Goal: Task Accomplishment & Management: Use online tool/utility

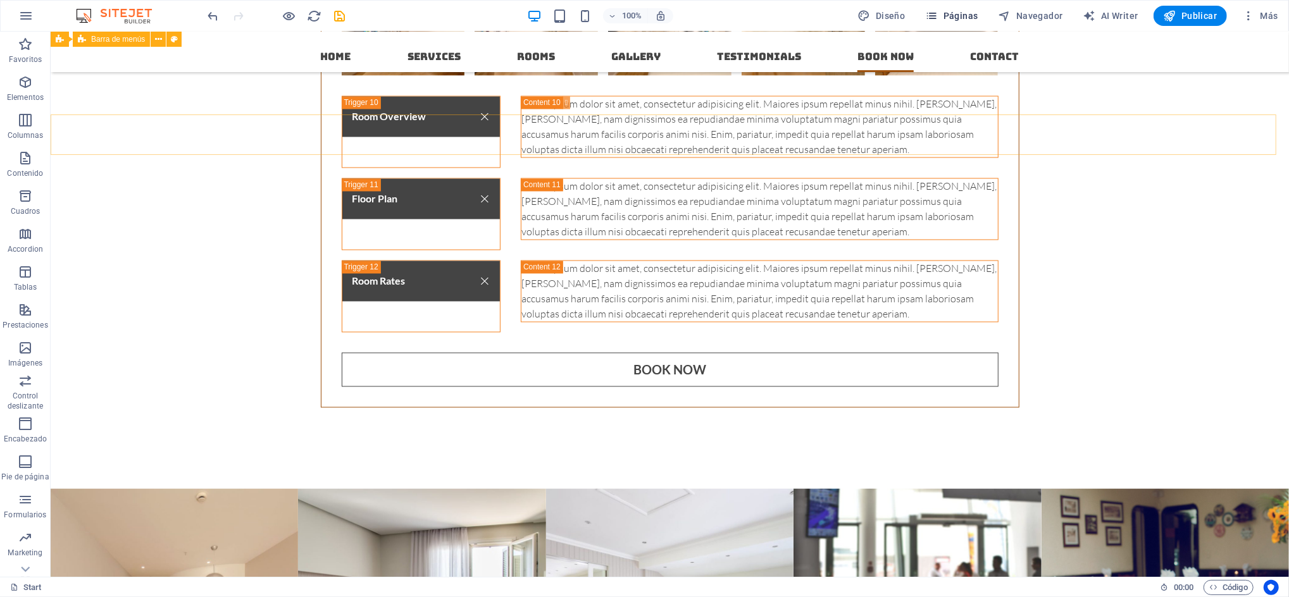
scroll to position [5714, 0]
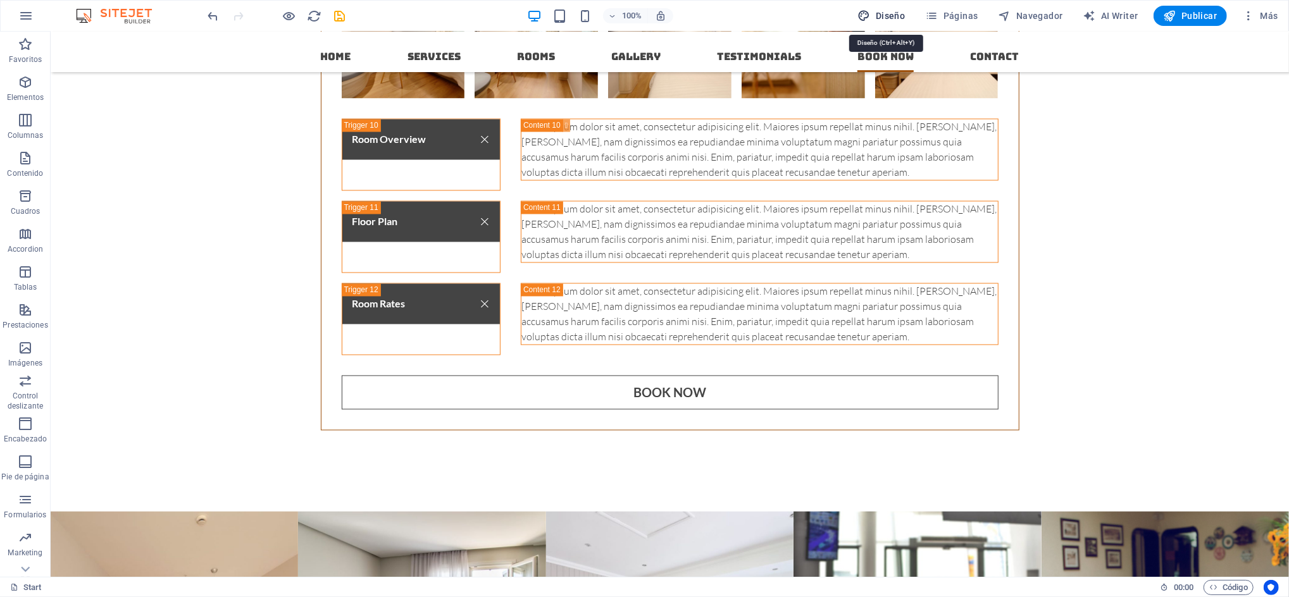
click at [892, 14] on span "Diseño" at bounding box center [881, 15] width 47 height 13
select select "px"
select select "300"
select select "px"
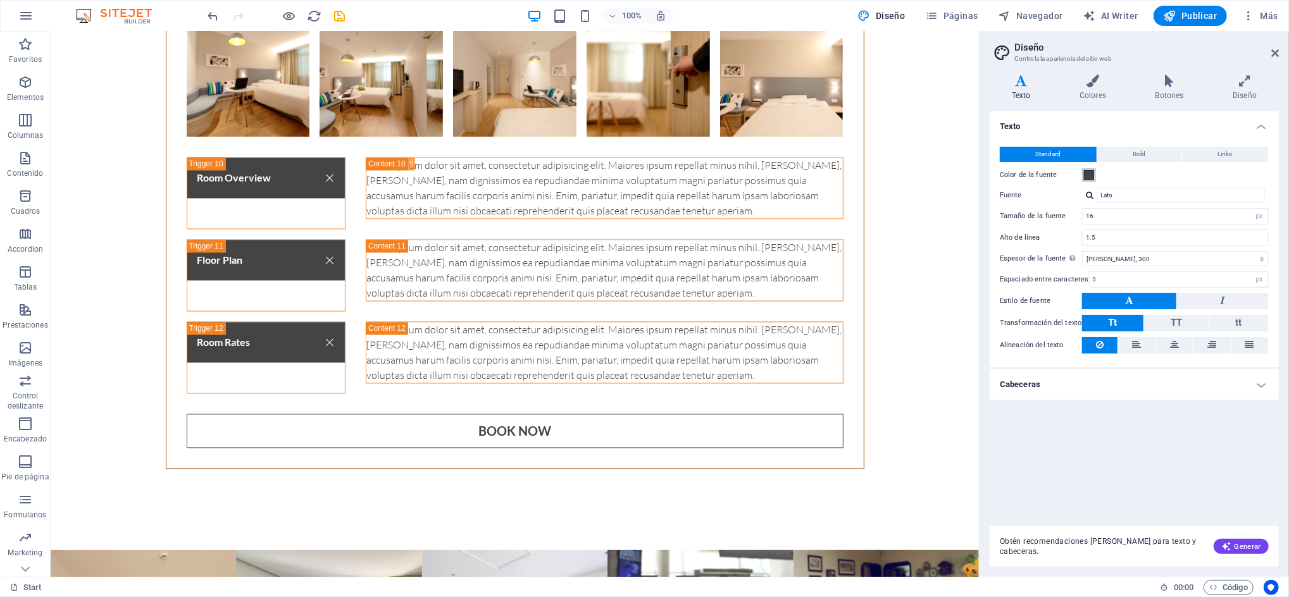
click at [1090, 172] on span at bounding box center [1089, 175] width 10 height 10
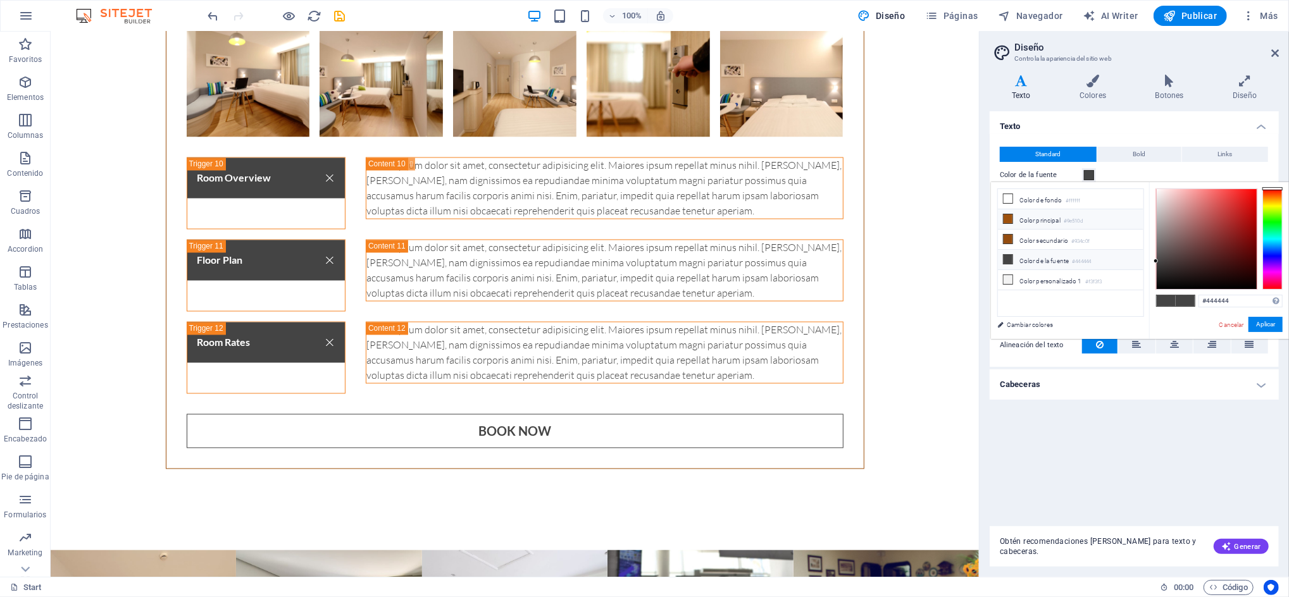
click at [1008, 217] on icon at bounding box center [1008, 219] width 9 height 9
type input "#9e510d"
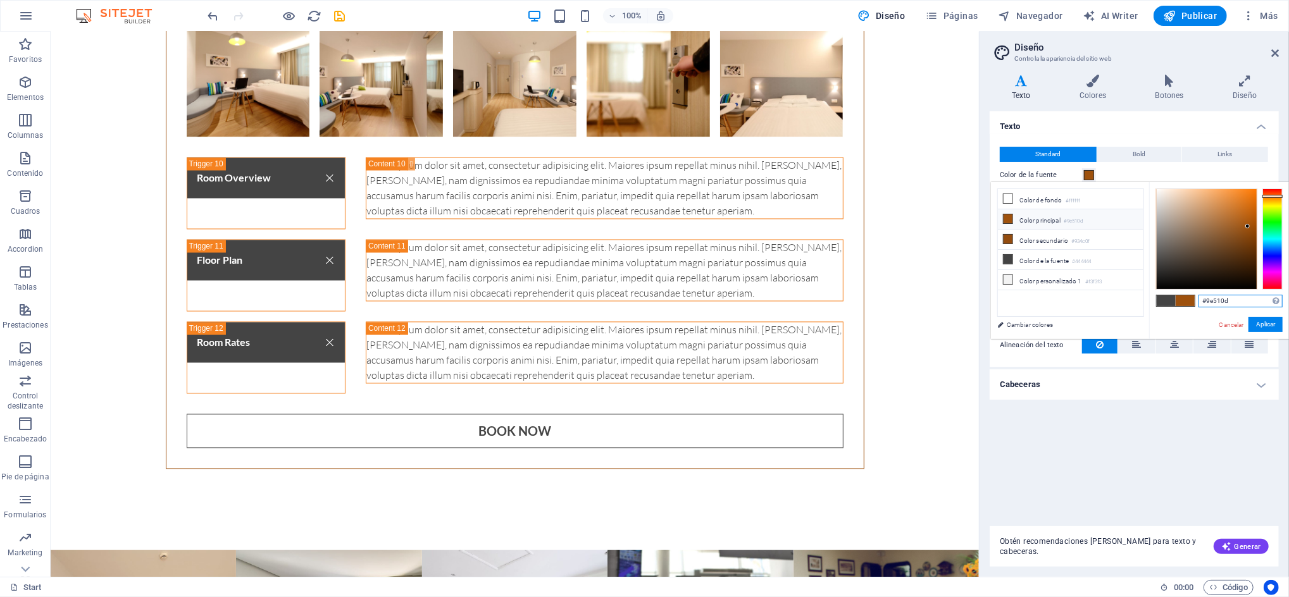
click at [1242, 301] on input "#9e510d" at bounding box center [1241, 301] width 84 height 13
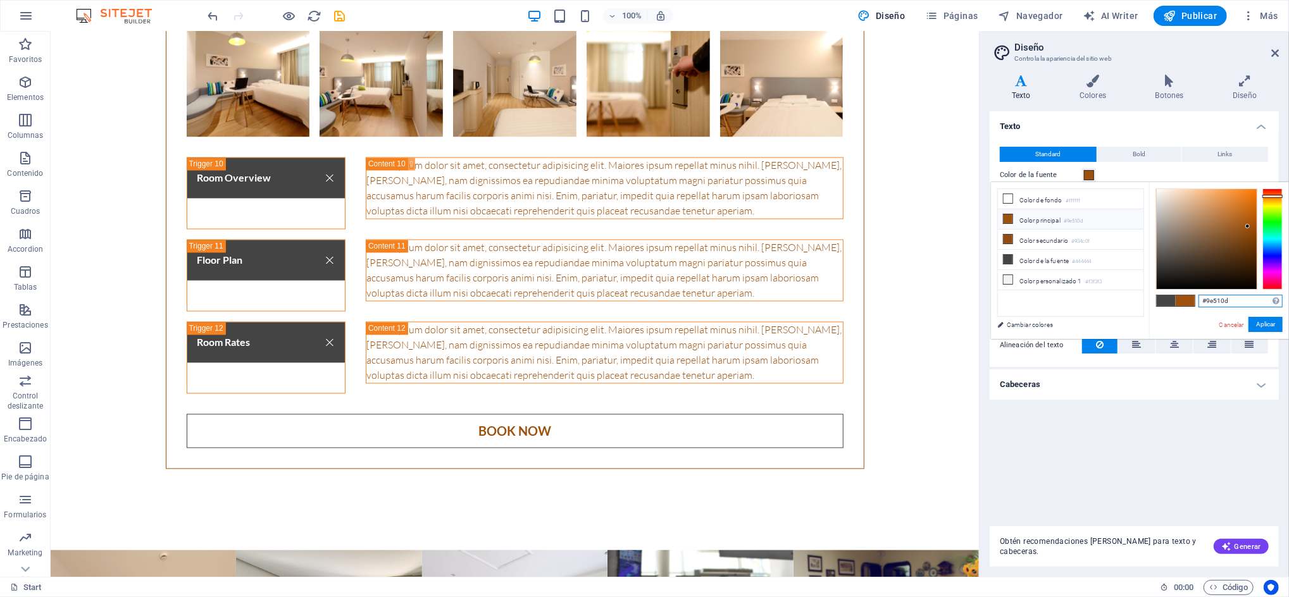
click at [1242, 301] on input "#9e510d" at bounding box center [1241, 301] width 84 height 13
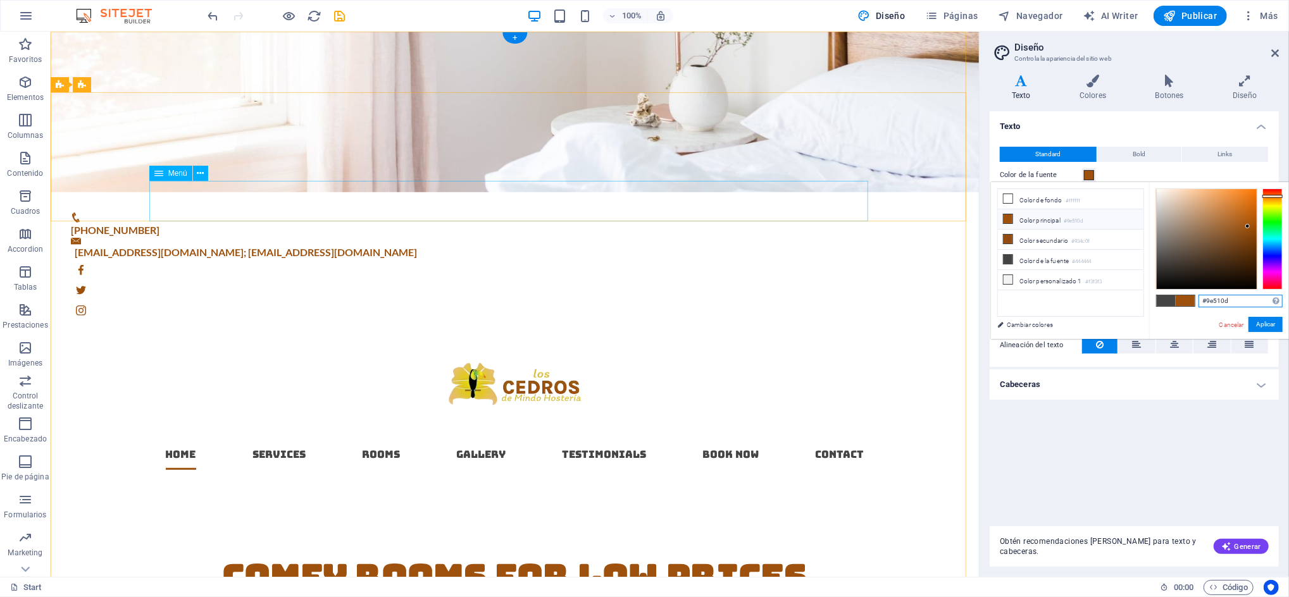
scroll to position [0, 0]
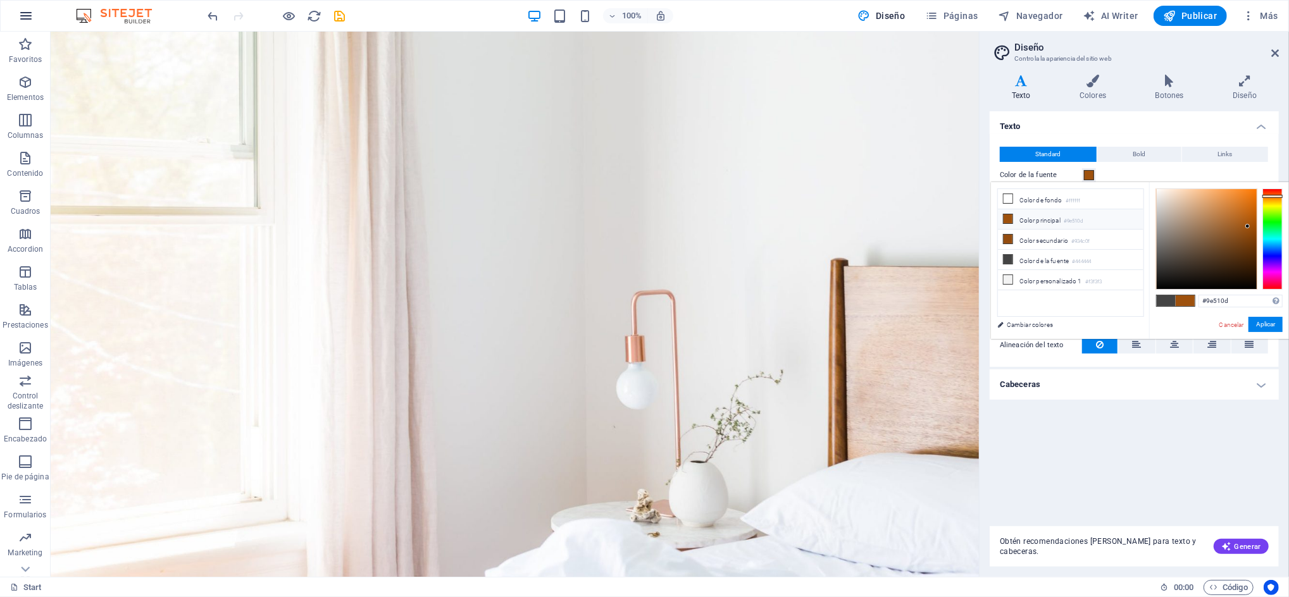
click at [25, 19] on icon "button" at bounding box center [25, 15] width 15 height 15
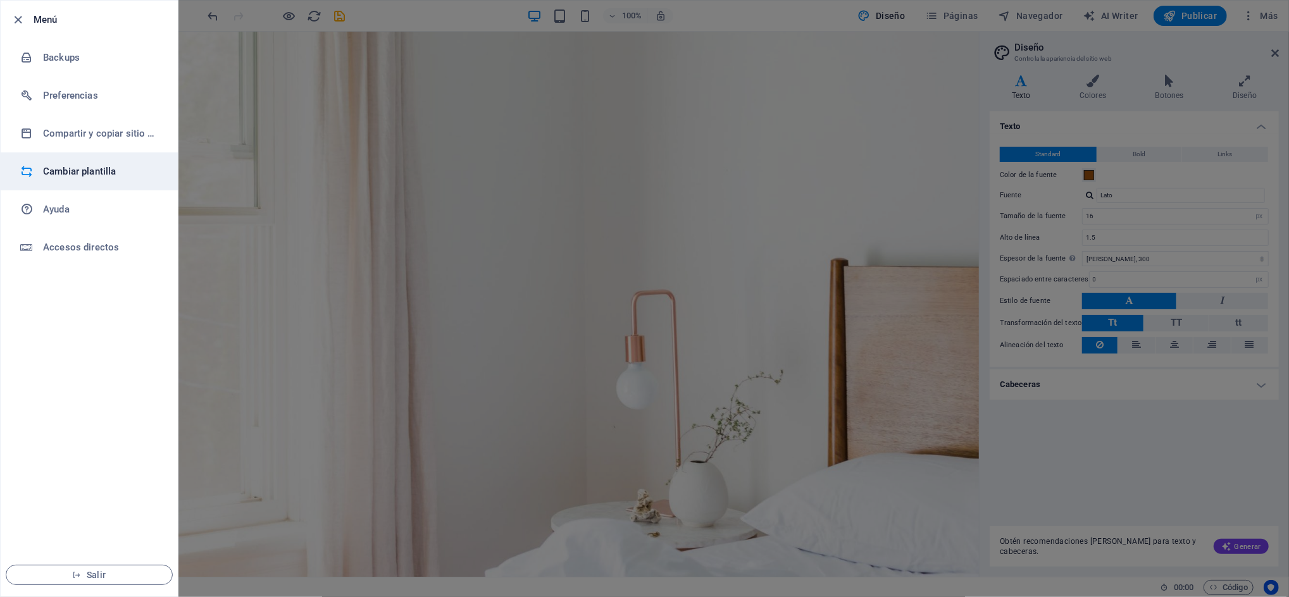
click at [88, 165] on h6 "Cambiar plantilla" at bounding box center [101, 171] width 117 height 15
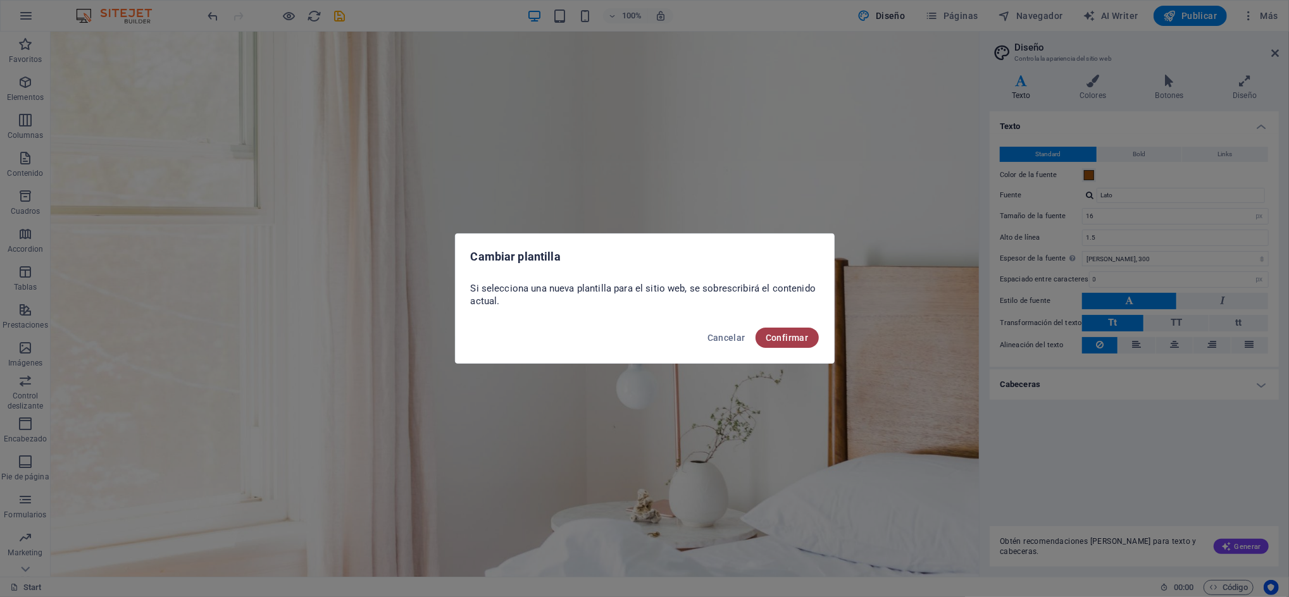
click at [805, 339] on span "Confirmar" at bounding box center [787, 338] width 43 height 10
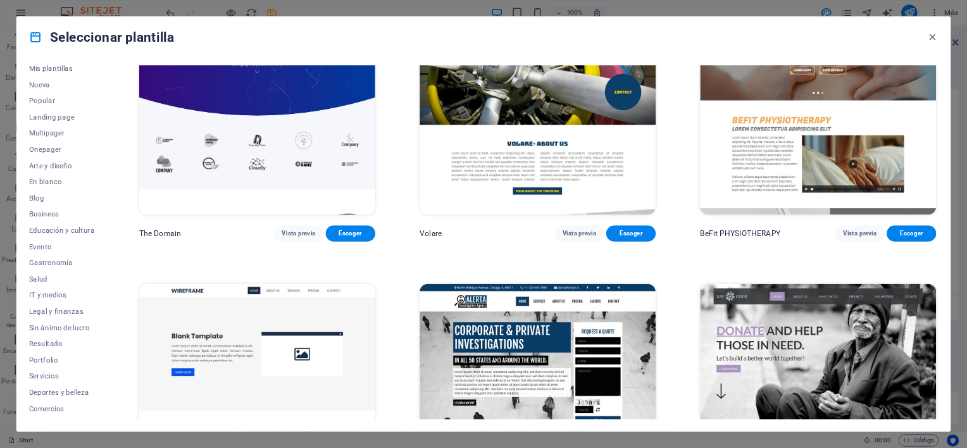
scroll to position [8691, 0]
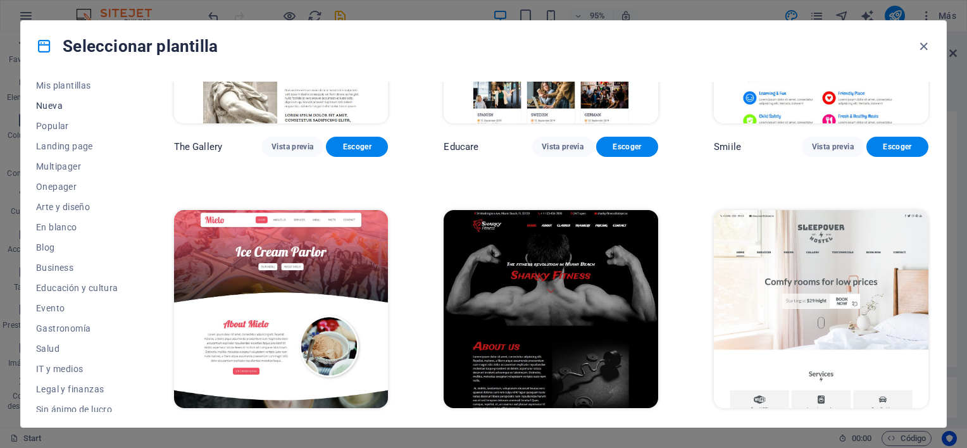
click at [52, 106] on span "Nueva" at bounding box center [77, 106] width 82 height 10
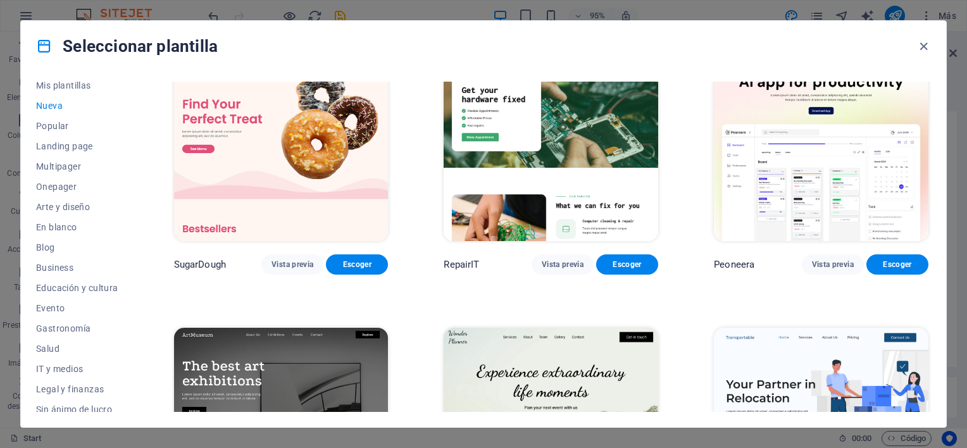
scroll to position [0, 0]
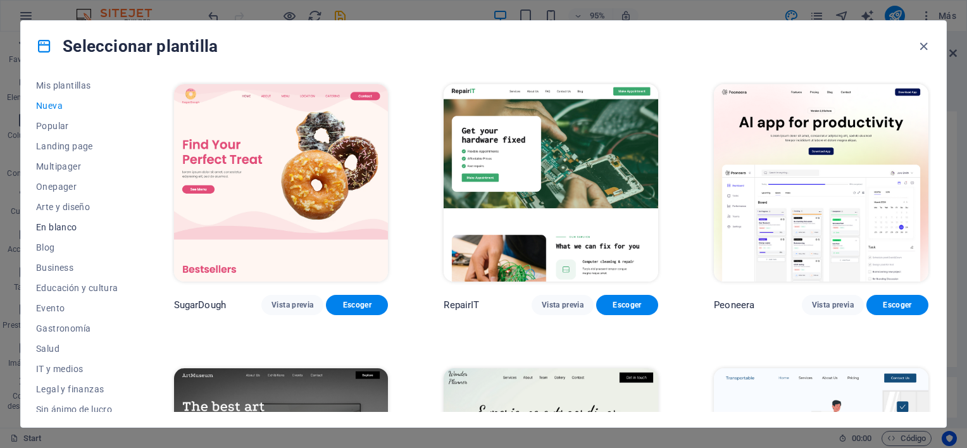
click at [59, 225] on span "En blanco" at bounding box center [77, 227] width 82 height 10
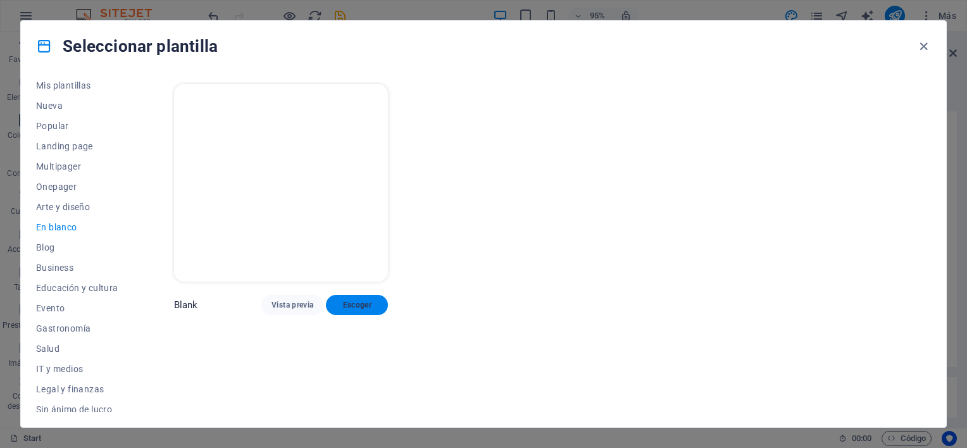
click at [353, 307] on span "Escoger" at bounding box center [357, 305] width 42 height 10
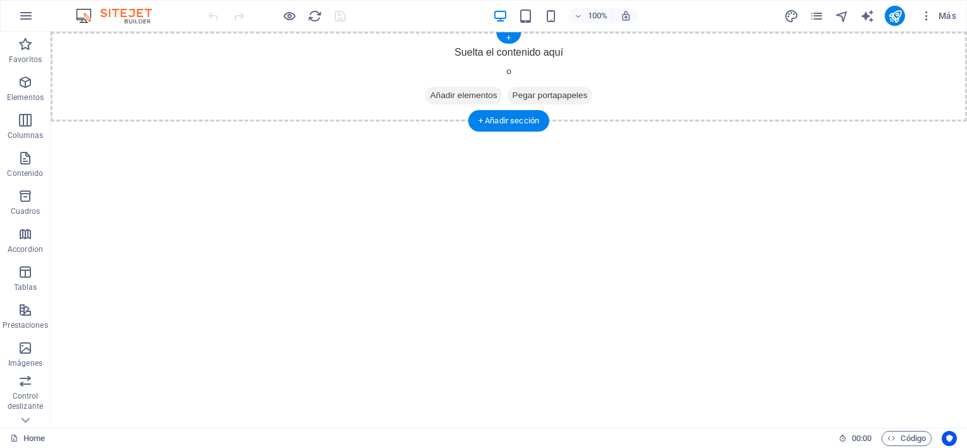
click at [450, 94] on span "Añadir elementos" at bounding box center [463, 96] width 77 height 18
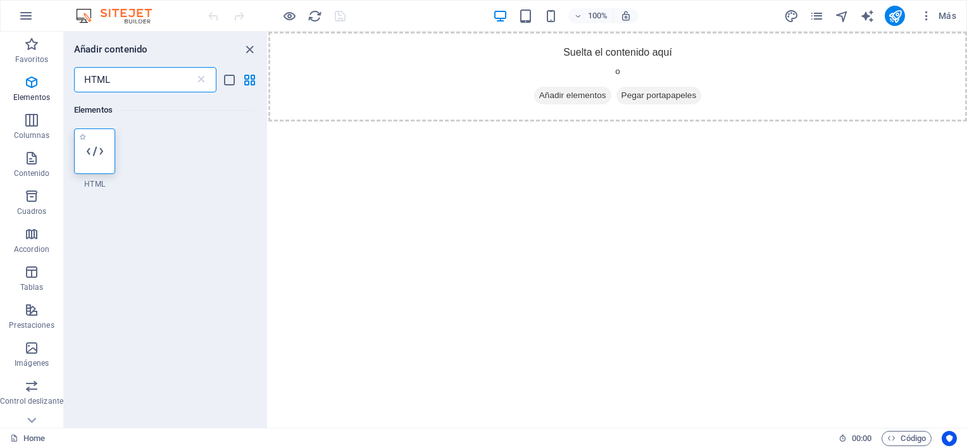
type input "HTML"
click at [97, 148] on icon at bounding box center [95, 151] width 16 height 16
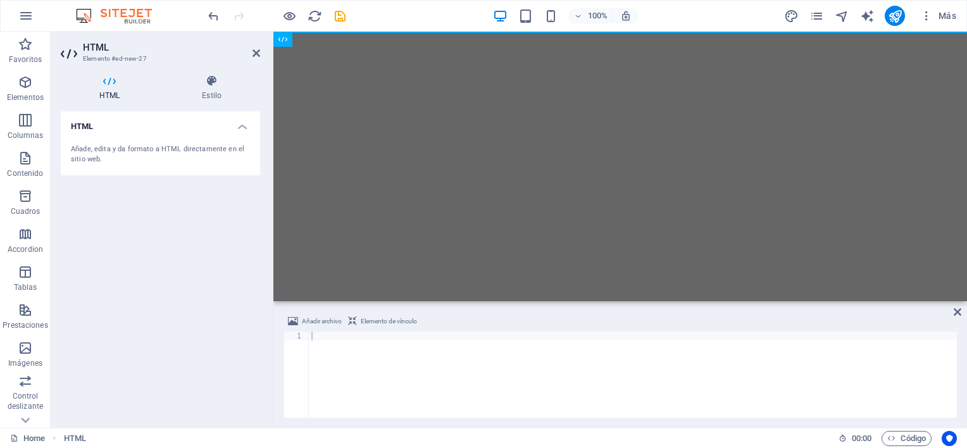
click at [323, 342] on div at bounding box center [633, 384] width 648 height 104
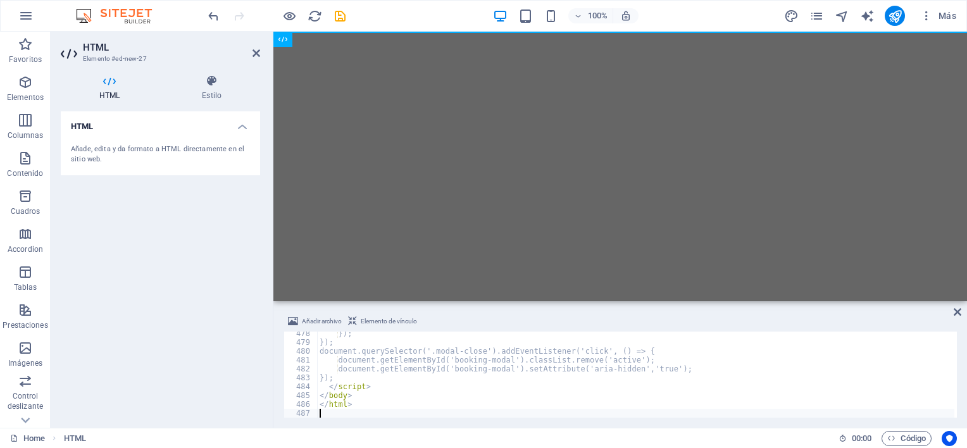
scroll to position [4229, 0]
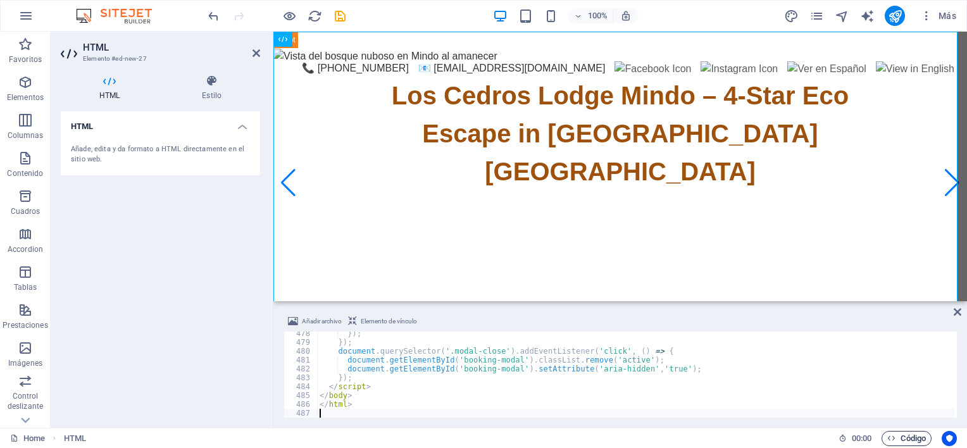
click at [902, 436] on span "Código" at bounding box center [906, 438] width 39 height 15
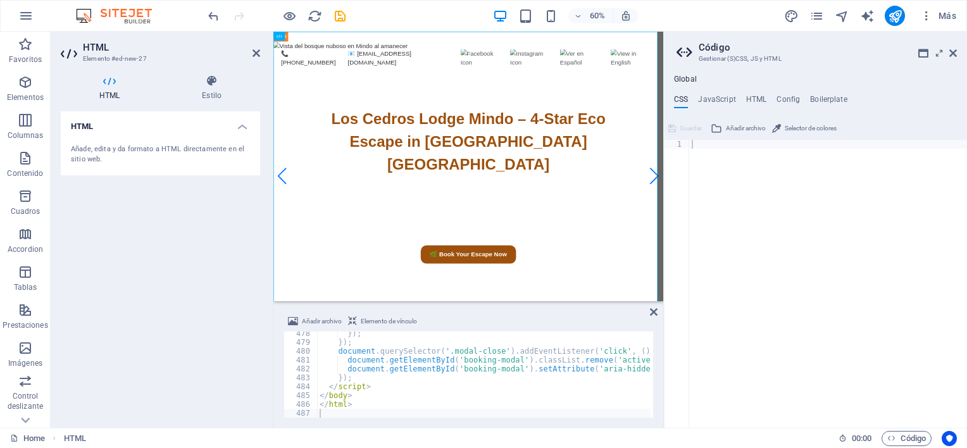
click at [770, 202] on div at bounding box center [828, 293] width 278 height 306
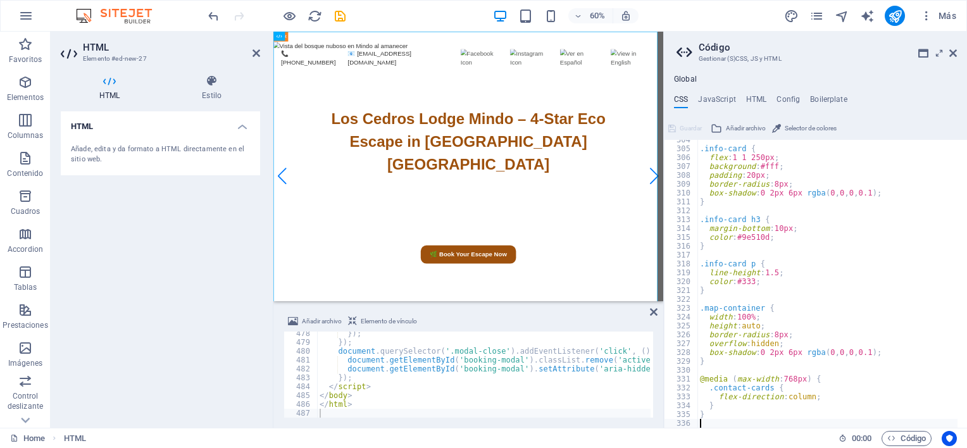
scroll to position [2688, 0]
click at [691, 122] on span "Guardar" at bounding box center [691, 128] width 22 height 15
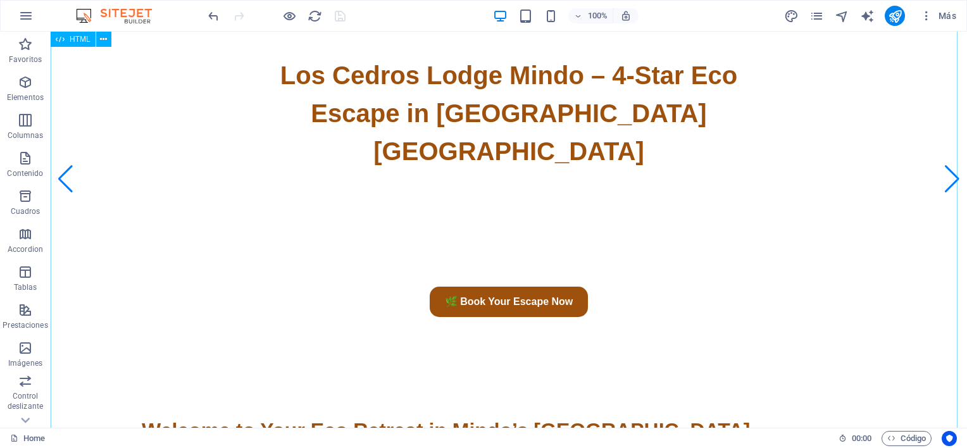
scroll to position [0, 0]
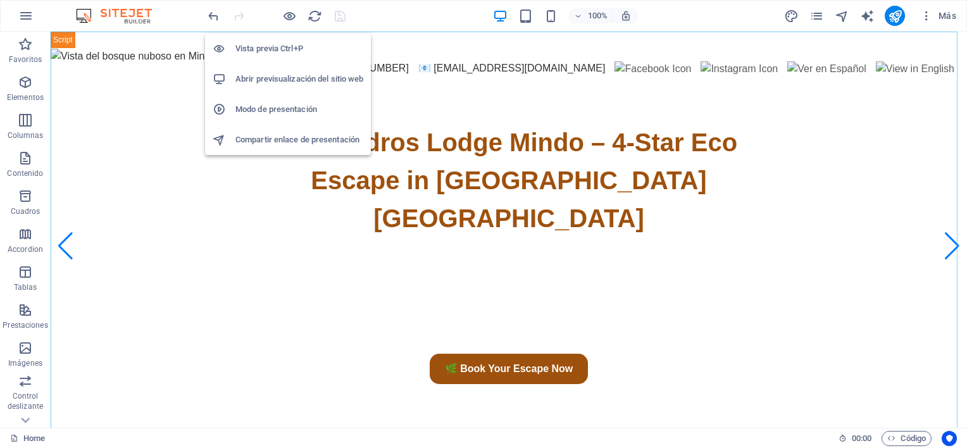
click at [302, 74] on h6 "Abrir previsualización del sitio web" at bounding box center [299, 79] width 128 height 15
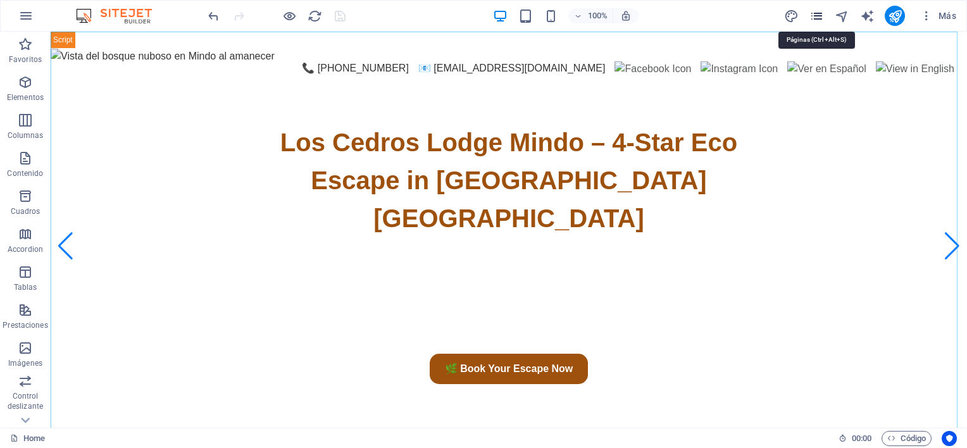
click at [815, 12] on icon "pages" at bounding box center [816, 16] width 15 height 15
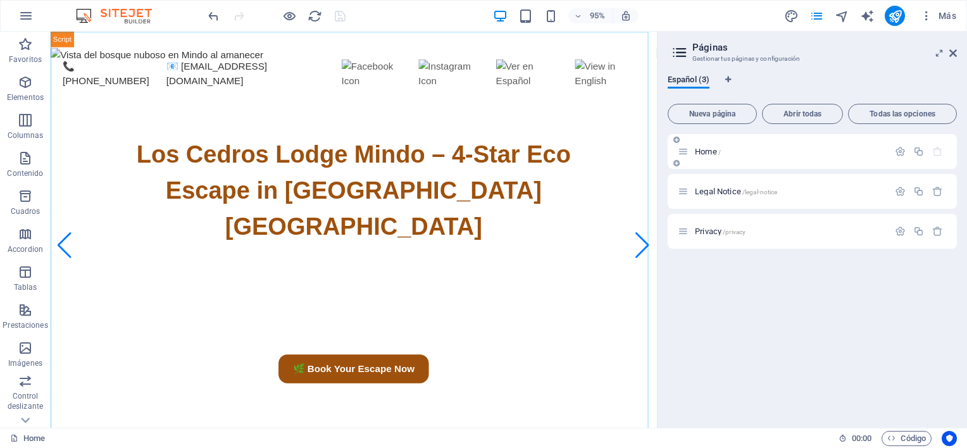
click at [700, 152] on span "Home /" at bounding box center [708, 151] width 26 height 9
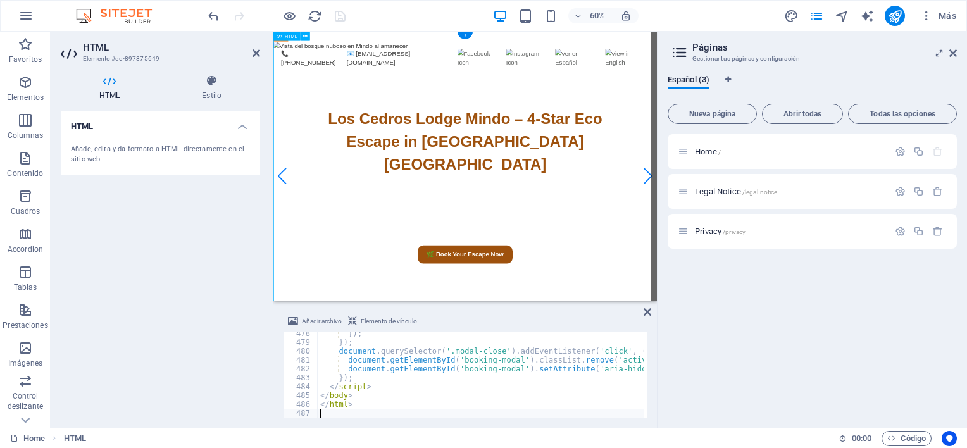
scroll to position [4229, 0]
type textarea "</html>"
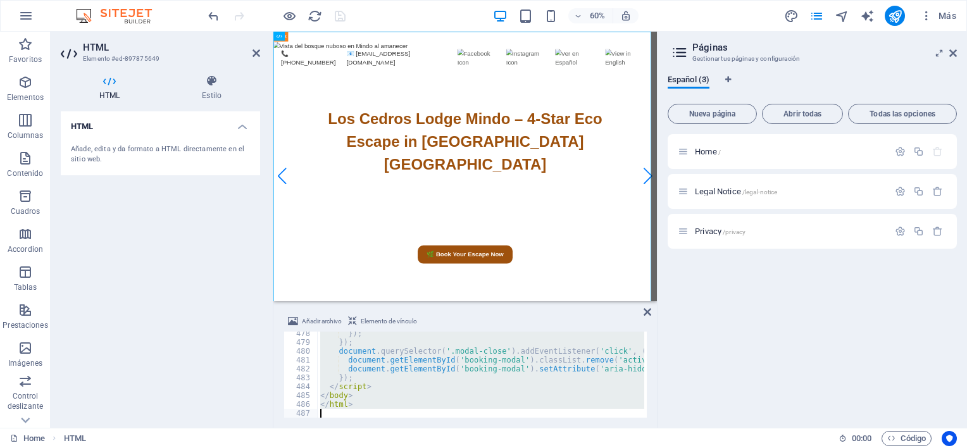
paste textarea
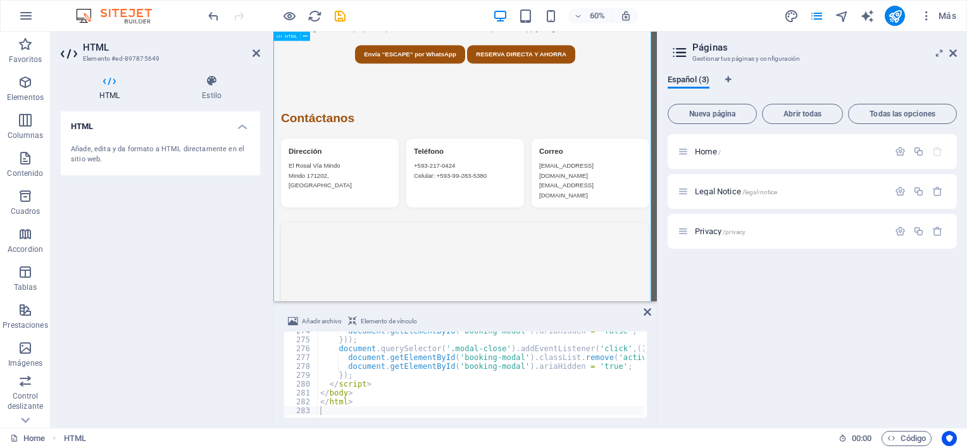
scroll to position [1831, 0]
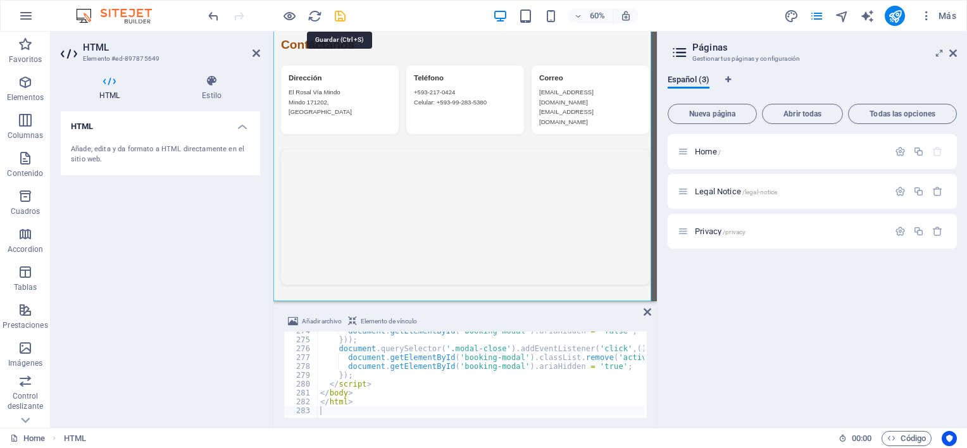
click at [339, 13] on icon "save" at bounding box center [340, 16] width 15 height 15
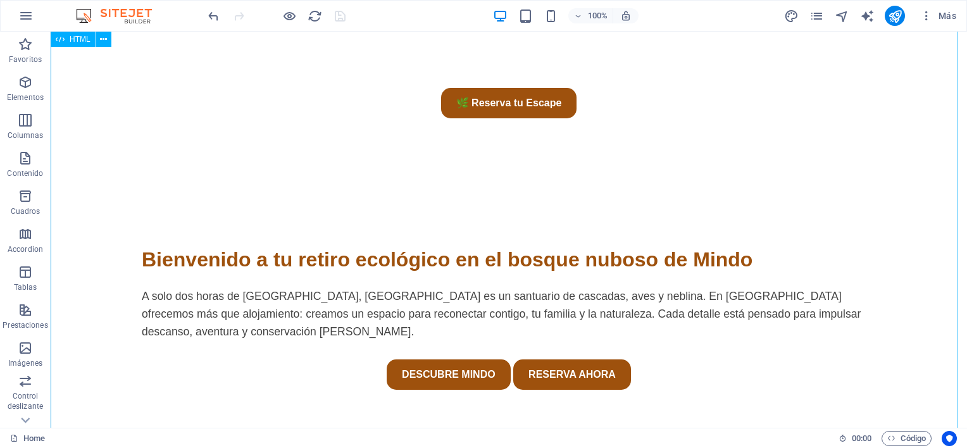
scroll to position [0, 0]
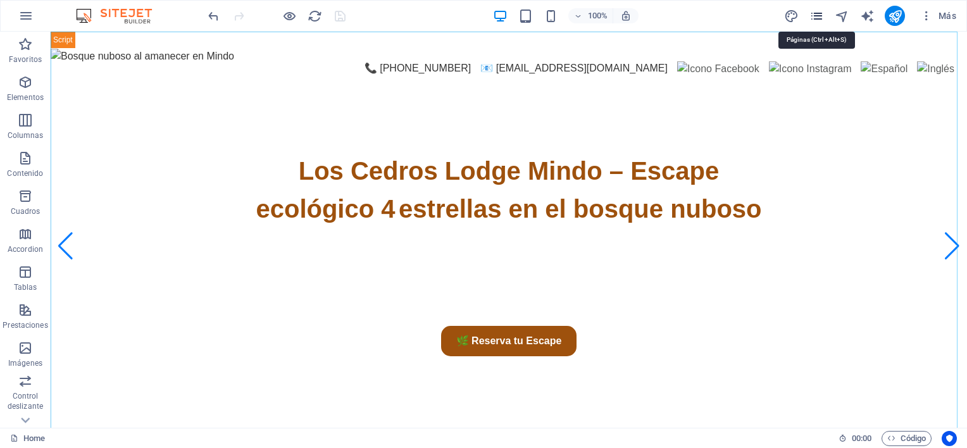
click at [816, 15] on icon "pages" at bounding box center [816, 16] width 15 height 15
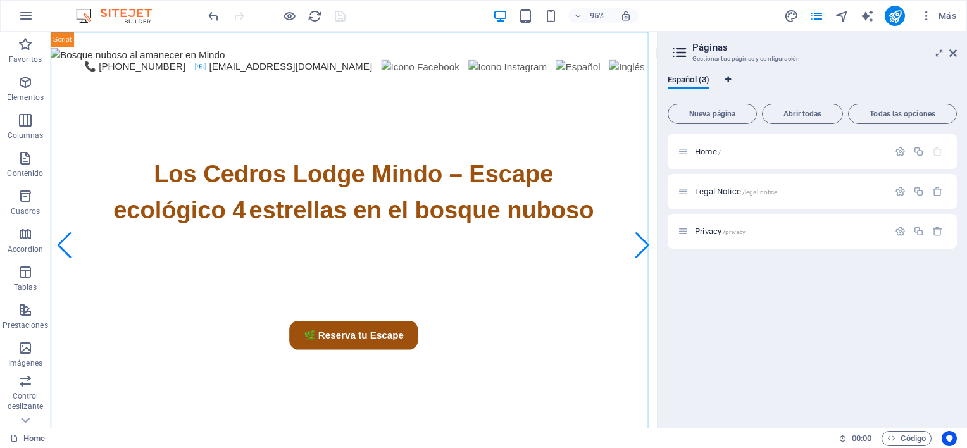
click at [730, 77] on icon "Pestañas de idiomas" at bounding box center [728, 80] width 6 height 8
select select "44"
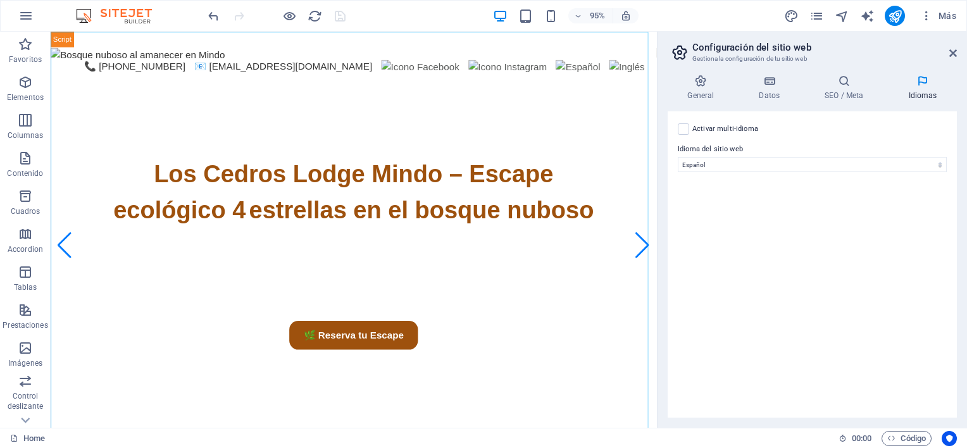
click at [718, 127] on label "Activar multi-idioma Para desactivar la opción multi-idioma, elimine todos los …" at bounding box center [725, 129] width 66 height 15
click at [0, 0] on input "Activar multi-idioma Para desactivar la opción multi-idioma, elimine todos los …" at bounding box center [0, 0] width 0 height 0
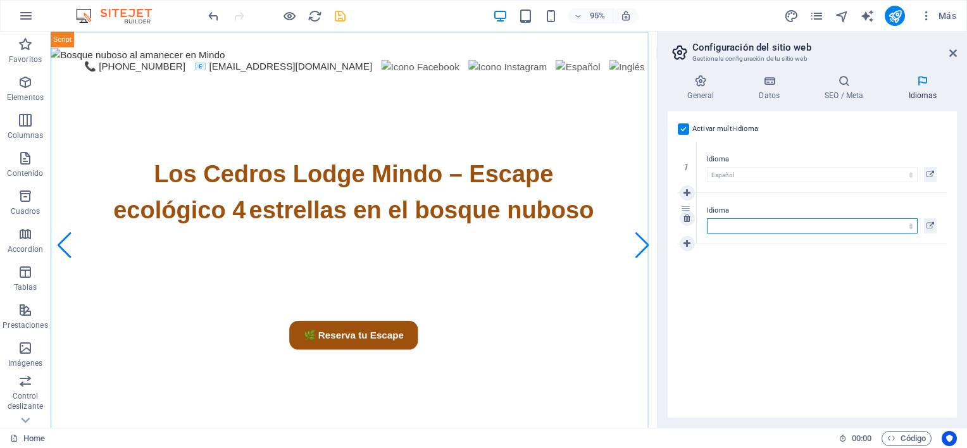
click at [911, 226] on select "Abkhazian Afar Afrikaans Akan Albanés Alemán Amharic Árabe Aragonese Armenian A…" at bounding box center [812, 225] width 211 height 15
select select "73"
click at [707, 218] on select "Abkhazian Afar Afrikaans Akan Albanés Alemán Amharic Árabe Aragonese Armenian A…" at bounding box center [812, 225] width 211 height 15
click at [932, 226] on icon at bounding box center [931, 225] width 8 height 15
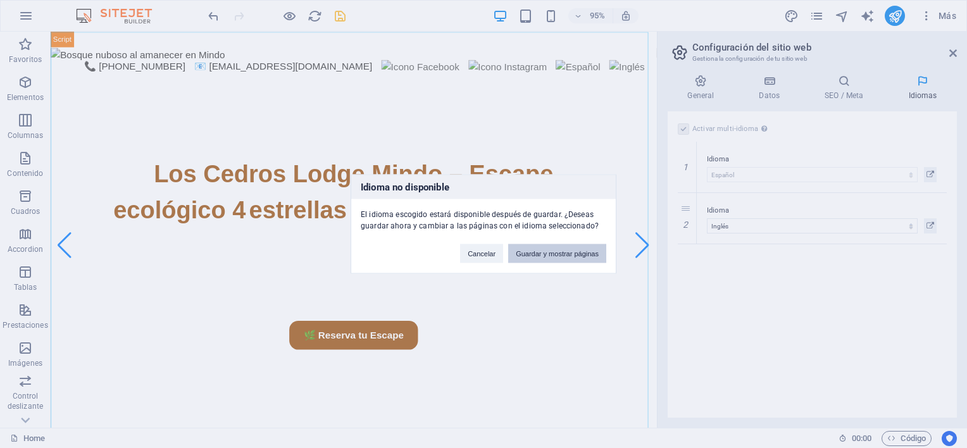
click at [577, 251] on button "Guardar y mostrar páginas" at bounding box center [557, 253] width 98 height 19
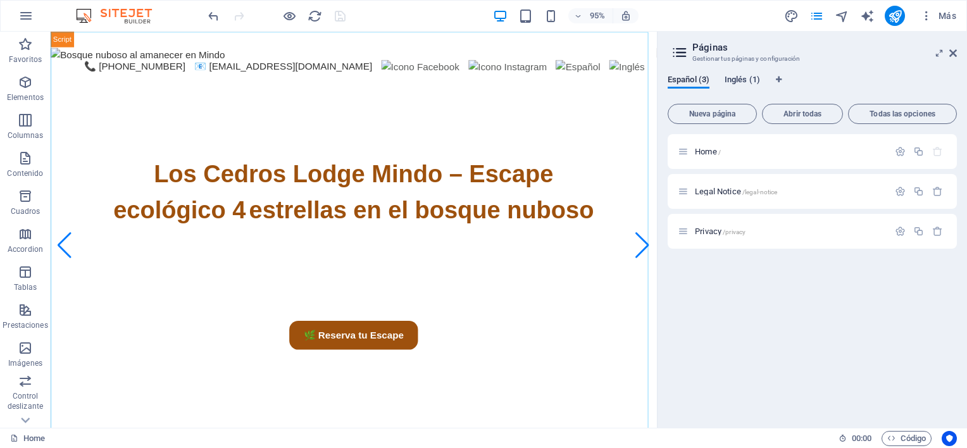
click at [744, 80] on span "Inglés (1)" at bounding box center [742, 81] width 35 height 18
click at [701, 152] on span "Home /" at bounding box center [708, 151] width 26 height 9
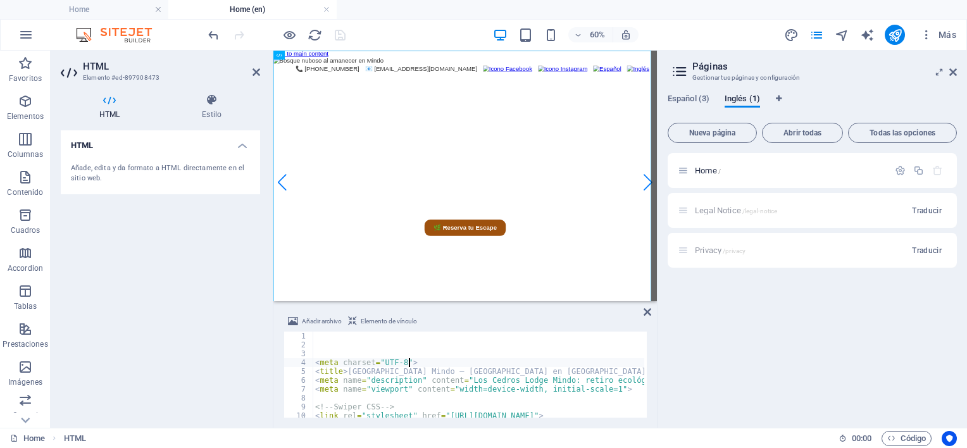
type textarea "<meta charset="UTF-8">"
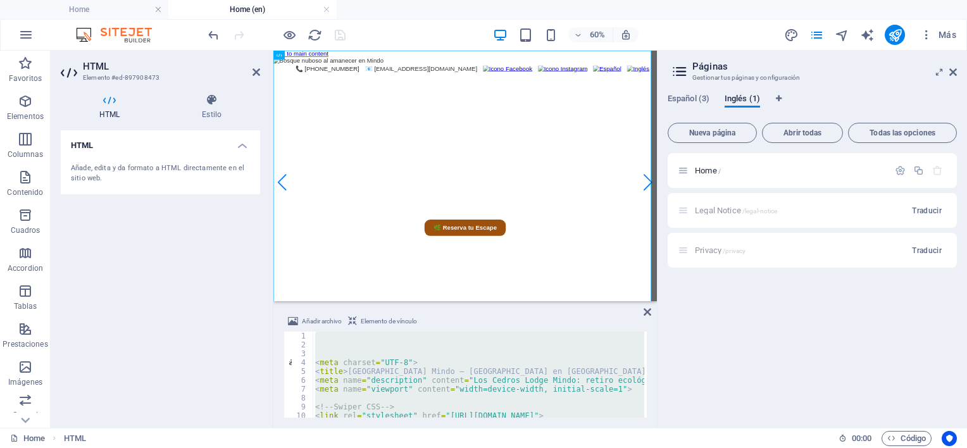
paste textarea
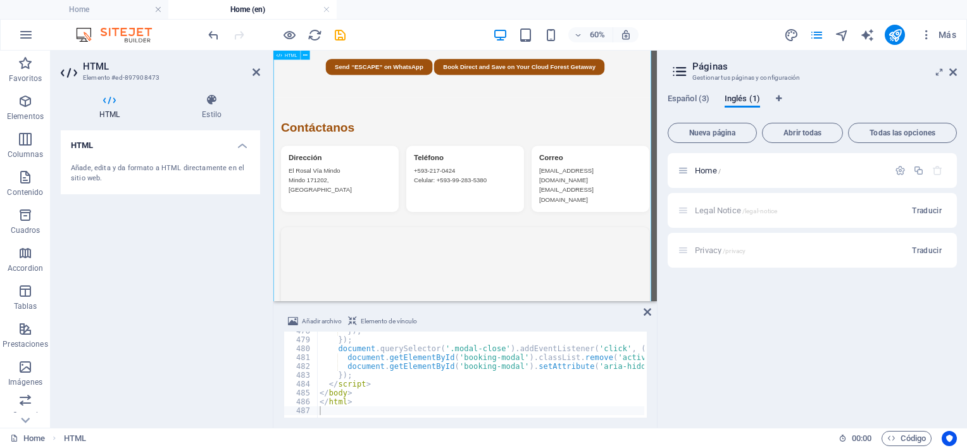
scroll to position [1871, 0]
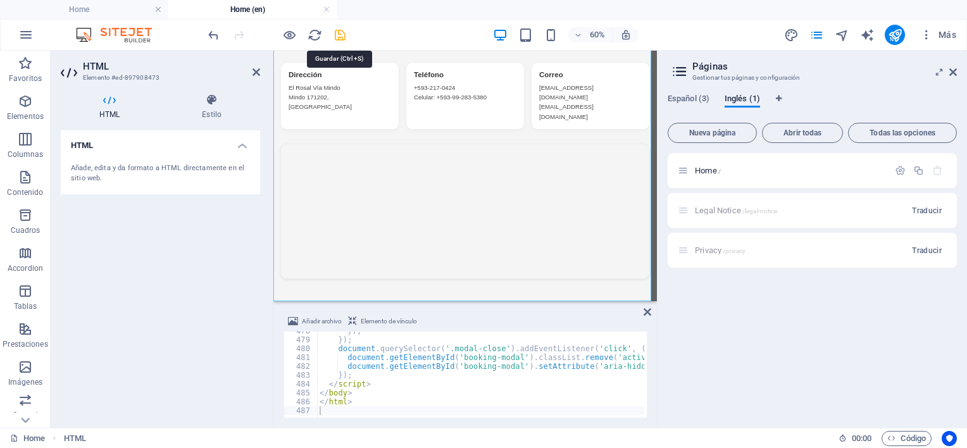
click at [340, 33] on icon "save" at bounding box center [340, 35] width 15 height 15
